Goal: Check status: Check status

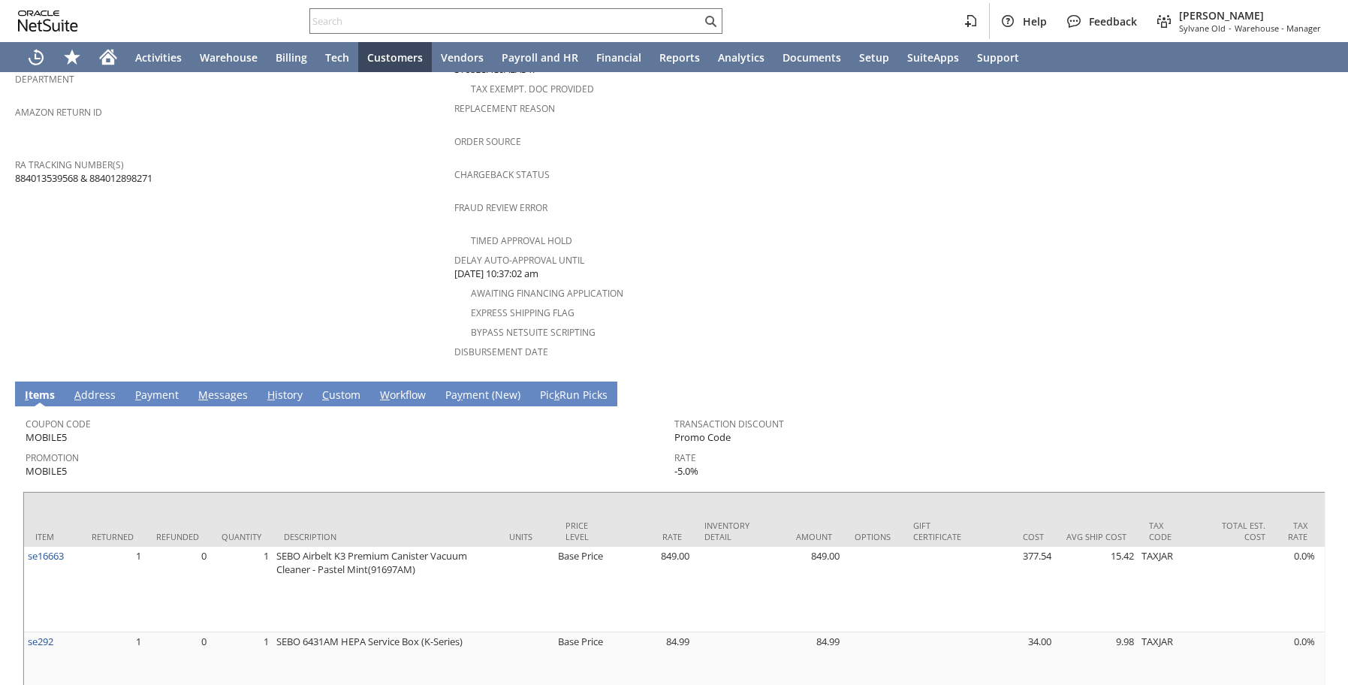
scroll to position [588, 0]
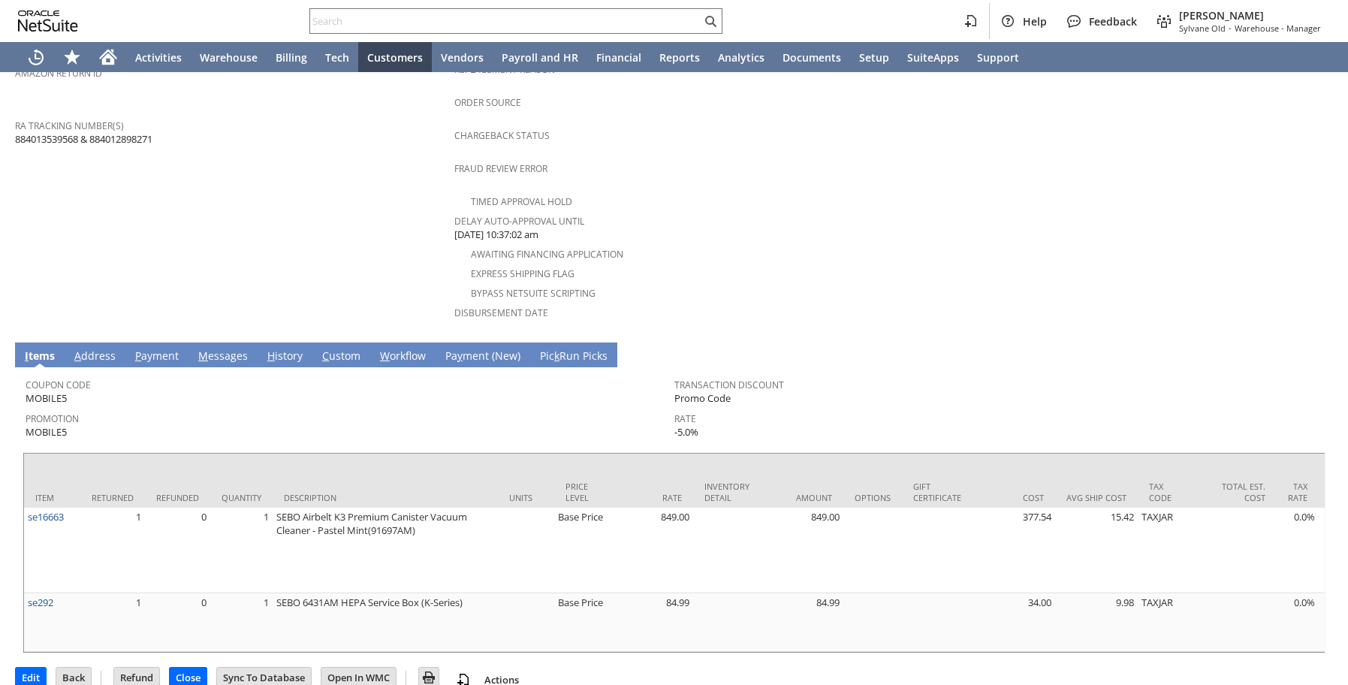
click at [282, 349] on link "H istory" at bounding box center [285, 357] width 43 height 17
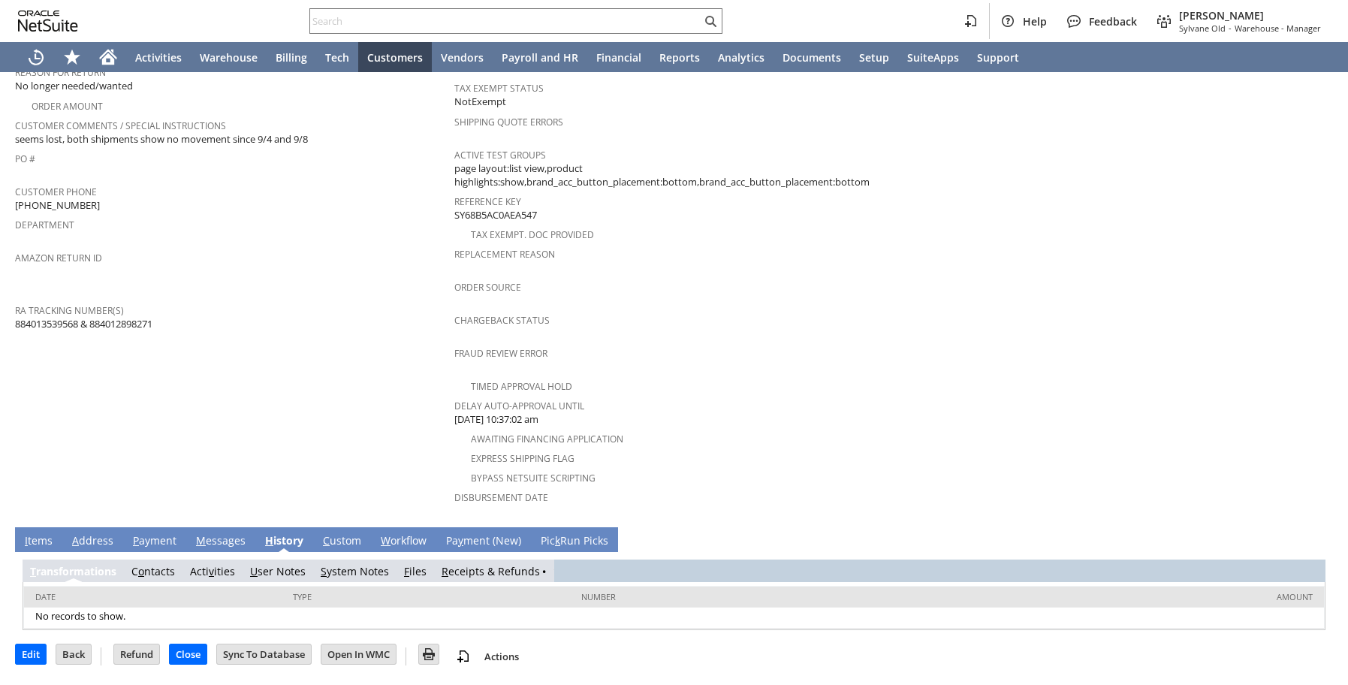
scroll to position [383, 0]
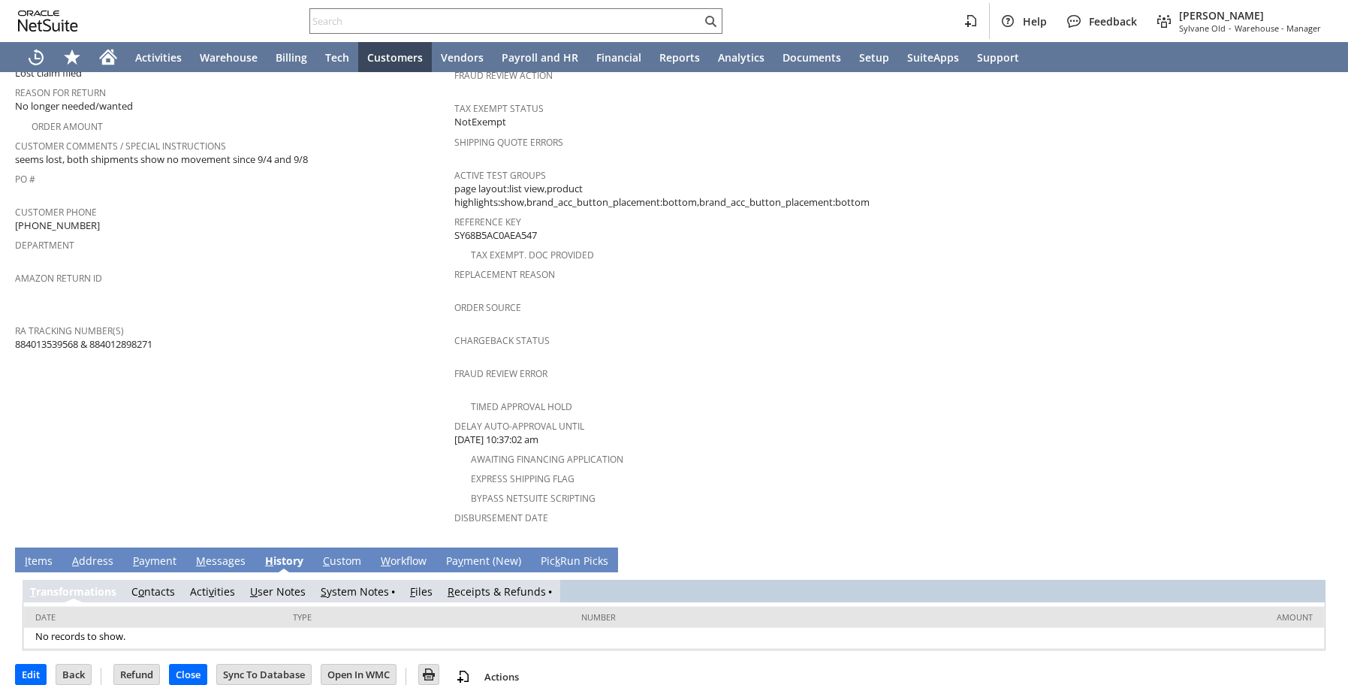
click at [470, 584] on link "R eceipts & Refunds" at bounding box center [497, 591] width 98 height 14
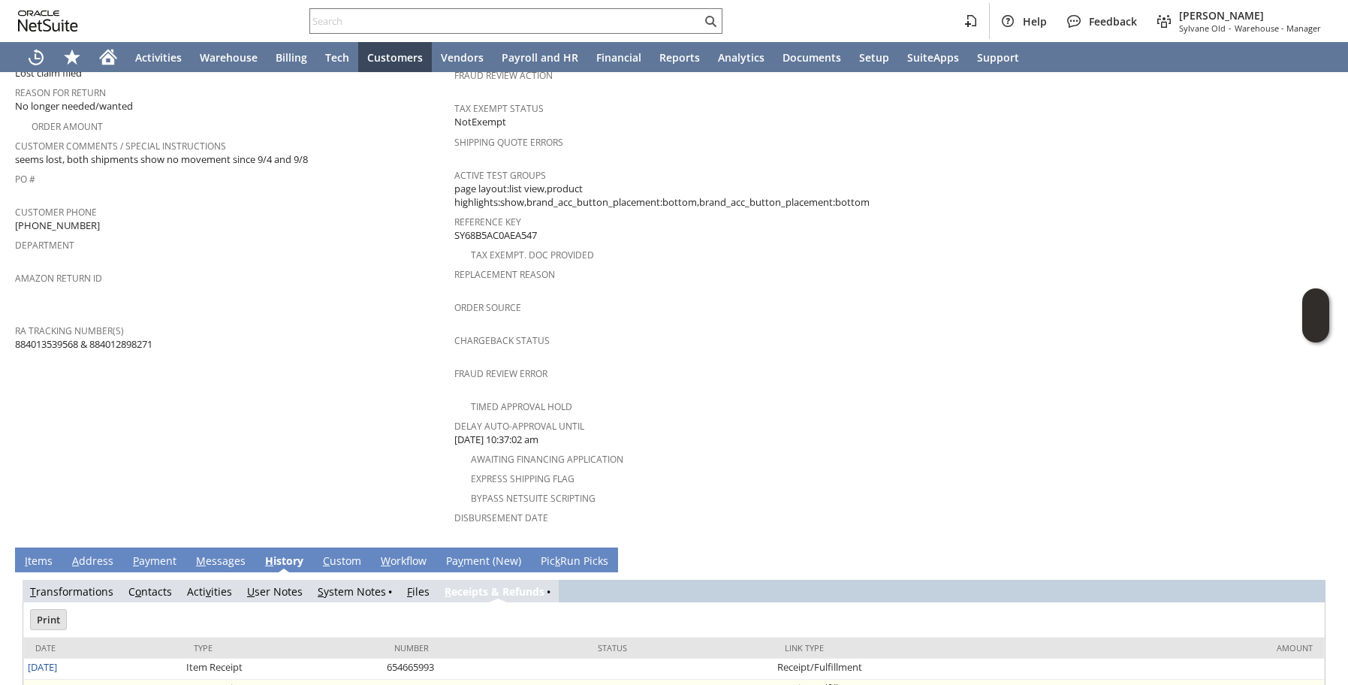
scroll to position [0, 0]
click at [41, 681] on link "9/22/2025" at bounding box center [42, 688] width 29 height 14
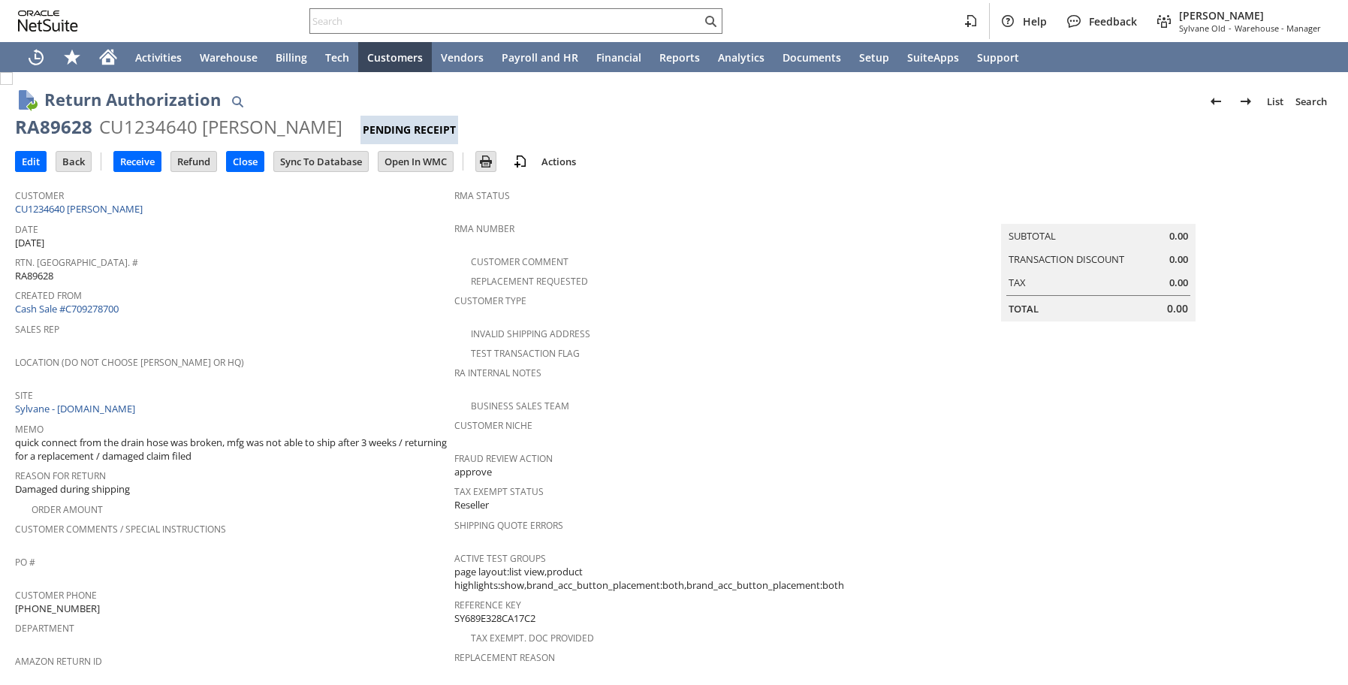
click at [256, 518] on span "Customer Comments / Special Instructions" at bounding box center [231, 526] width 432 height 17
click at [141, 166] on input "Receive" at bounding box center [137, 162] width 47 height 20
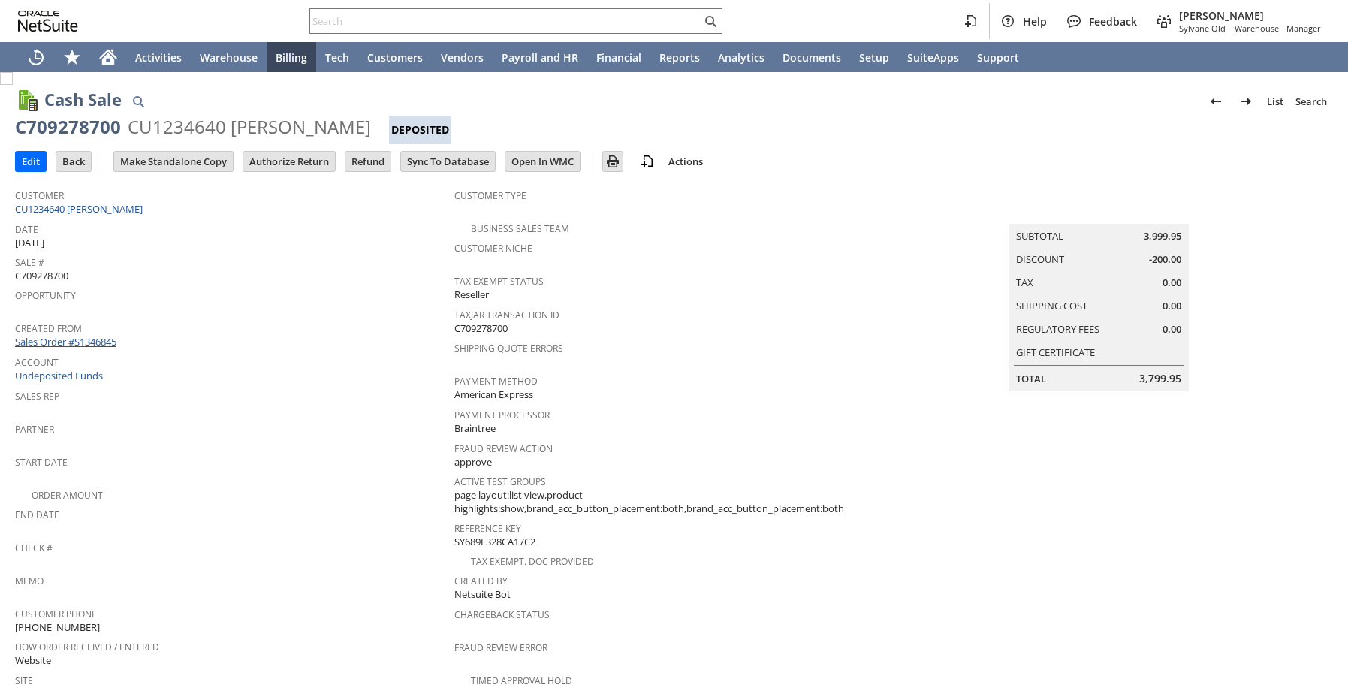
click at [109, 337] on link "Sales Order #S1346845" at bounding box center [67, 342] width 105 height 14
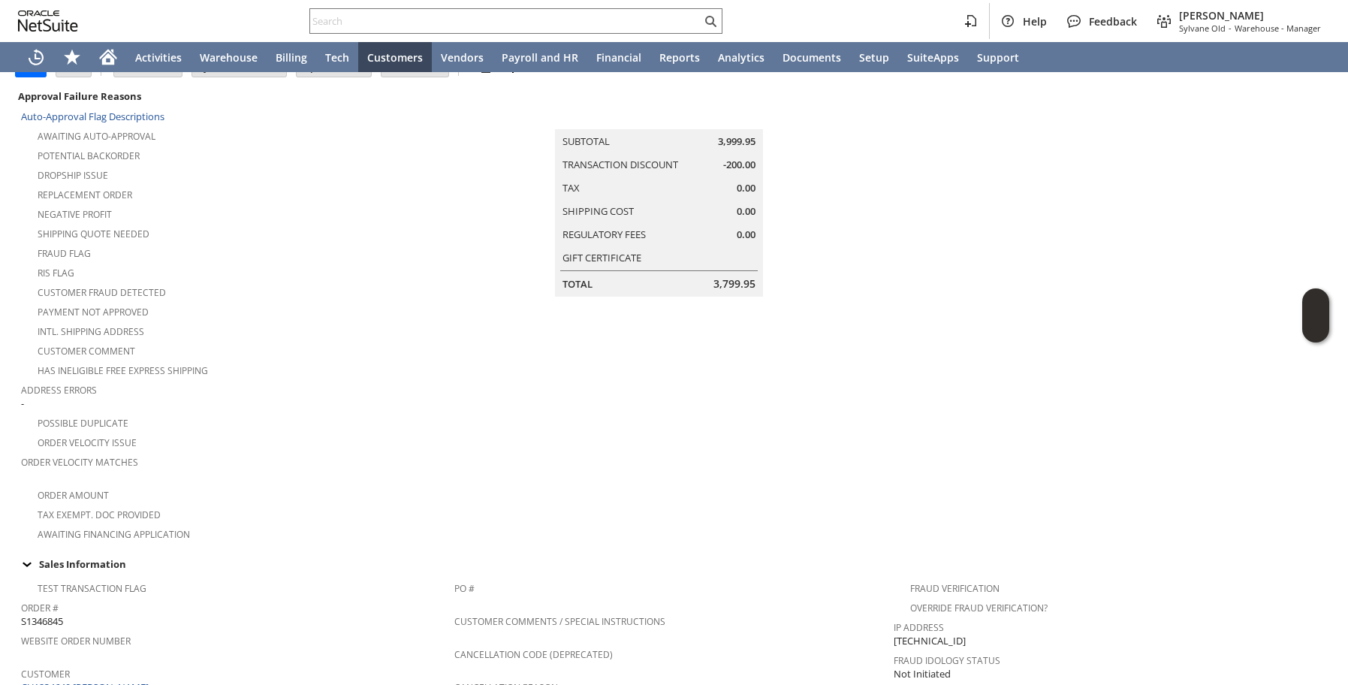
scroll to position [198, 0]
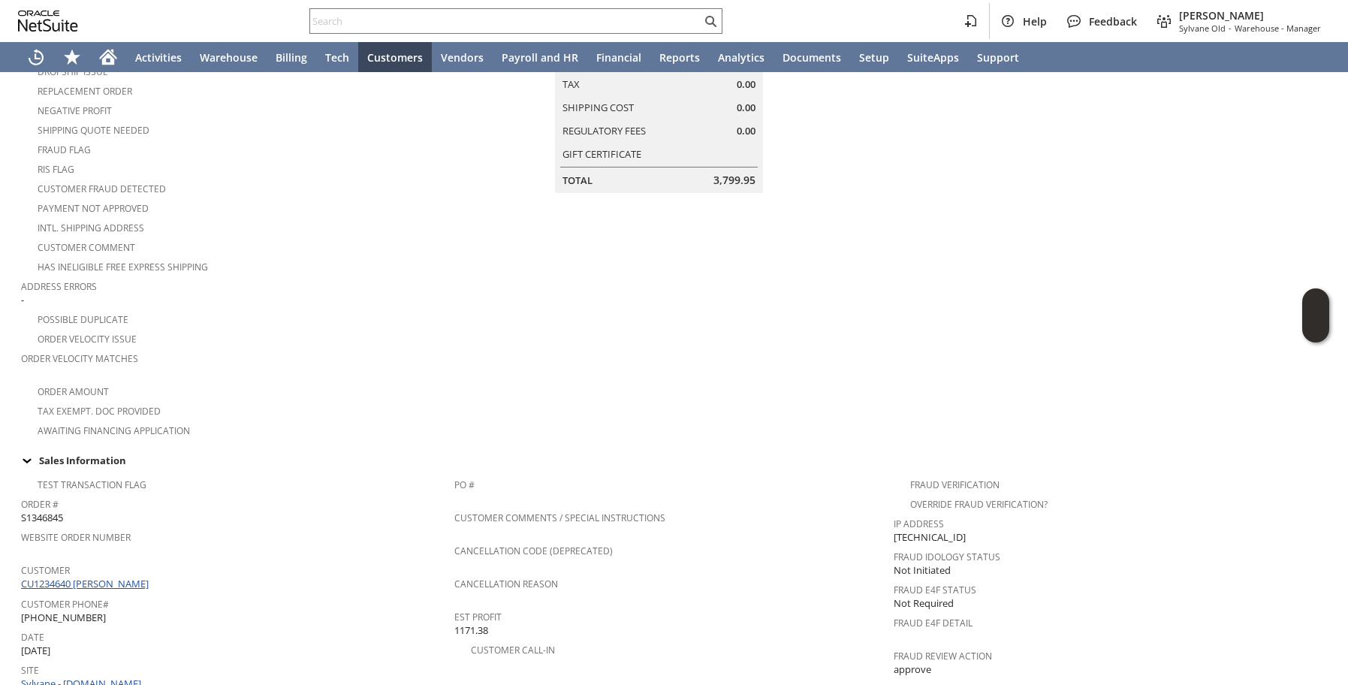
click at [115, 577] on link "CU1234640 [PERSON_NAME]" at bounding box center [86, 584] width 131 height 14
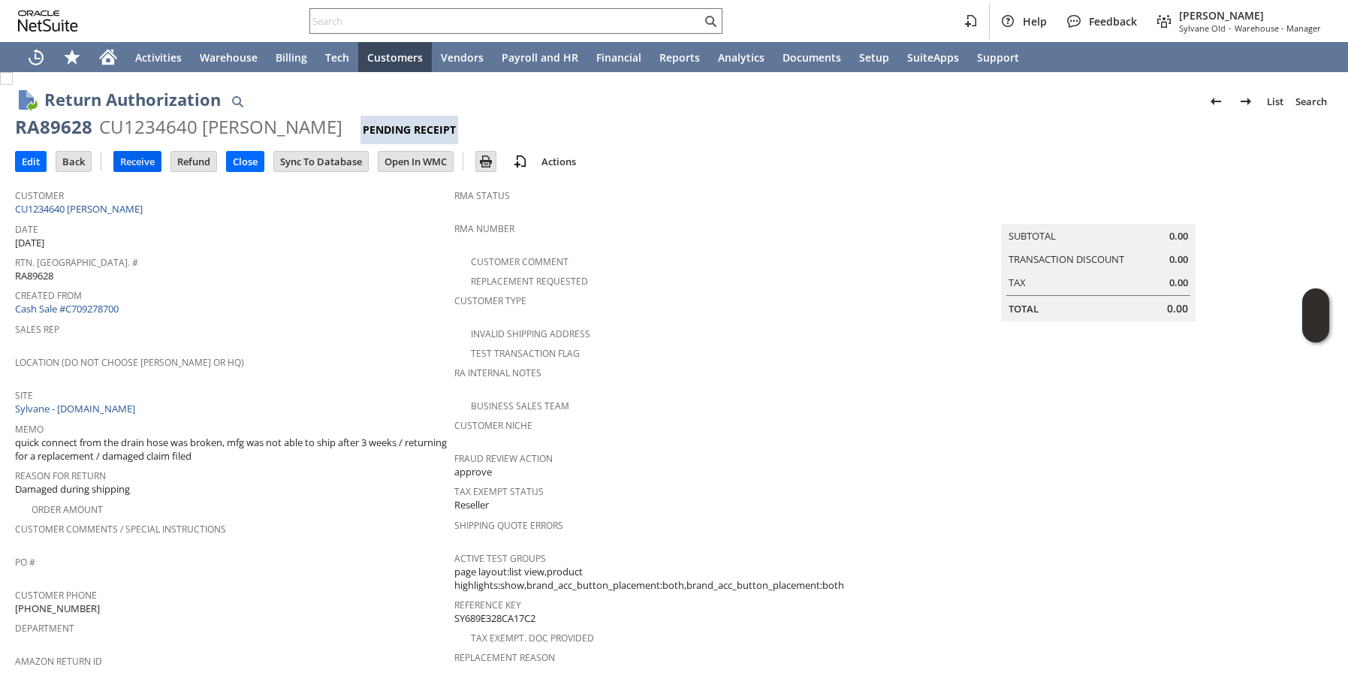
click at [143, 161] on input "Receive" at bounding box center [137, 162] width 47 height 20
